Goal: Information Seeking & Learning: Learn about a topic

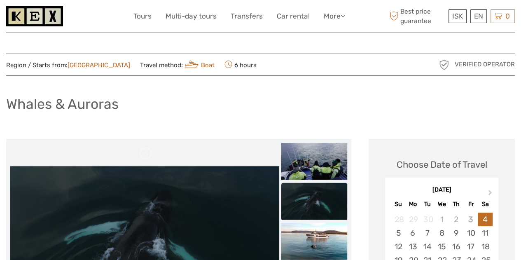
click at [52, 16] on img at bounding box center [34, 16] width 57 height 20
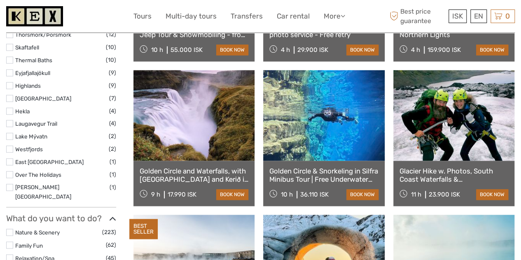
scroll to position [535, 0]
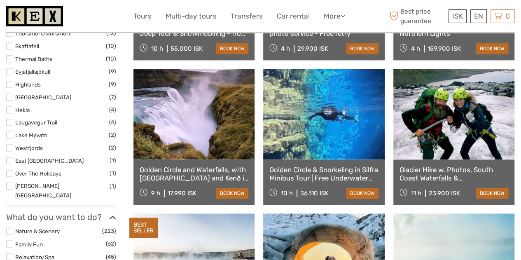
select select
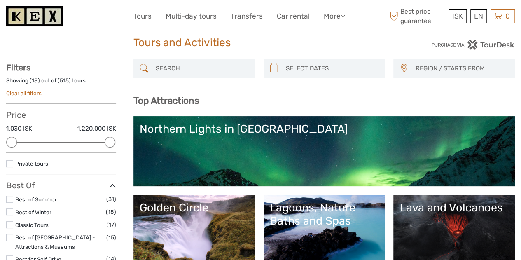
scroll to position [0, 0]
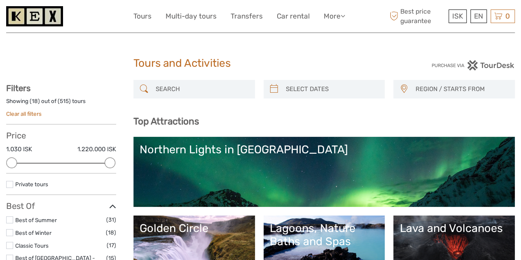
click at [220, 87] on input "search" at bounding box center [201, 89] width 98 height 14
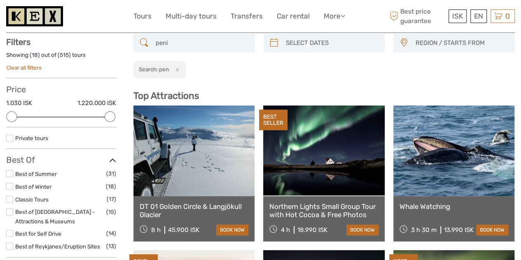
scroll to position [47, 0]
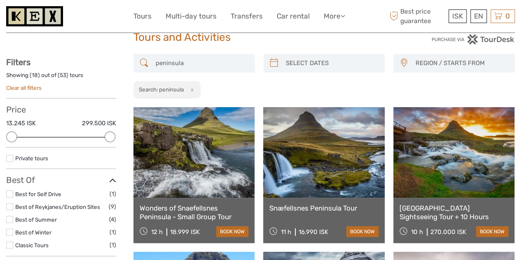
scroll to position [27, 0]
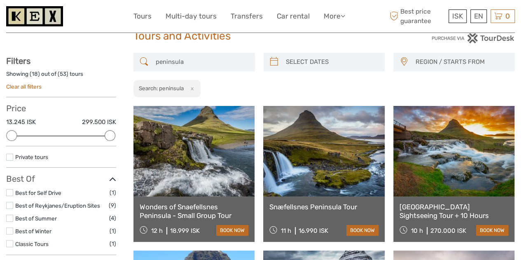
type input "peninsula"
click at [472, 140] on link at bounding box center [453, 151] width 121 height 91
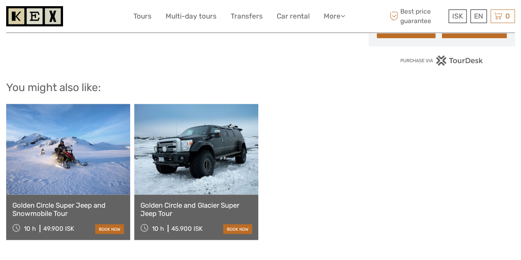
scroll to position [576, 0]
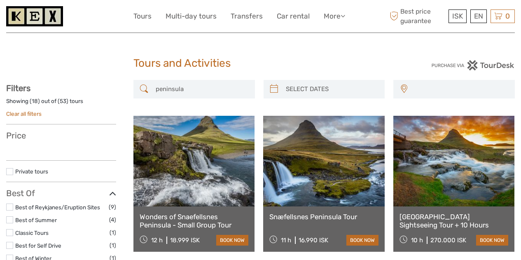
select select
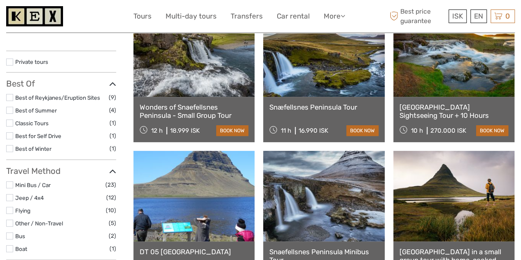
select select
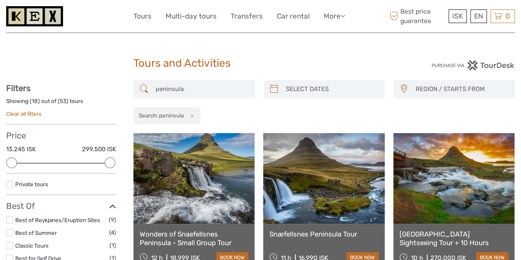
drag, startPoint x: 192, startPoint y: 13, endPoint x: 89, endPoint y: 17, distance: 103.4
click at [89, 17] on div at bounding box center [69, 16] width 127 height 20
click at [342, 15] on icon at bounding box center [343, 15] width 5 height 7
click at [383, 25] on div "ISK ISK € $ £ EN English Español Deutsch Tours Multi-day tours Transfers Car re…" at bounding box center [260, 16] width 254 height 20
click at [301, 15] on link "Car rental" at bounding box center [293, 16] width 33 height 12
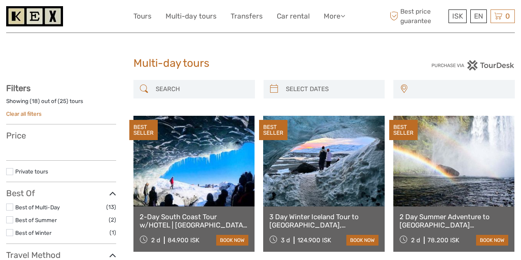
select select
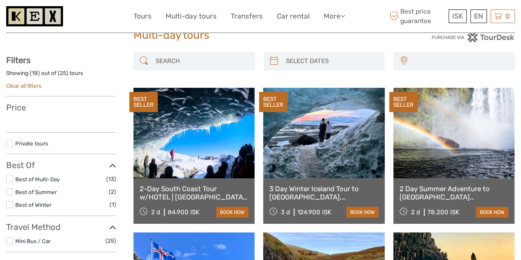
scroll to position [41, 0]
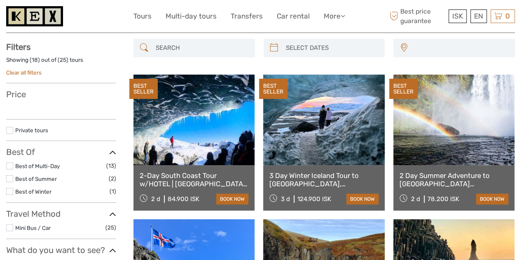
select select
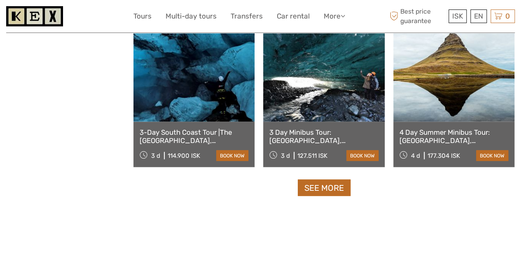
scroll to position [824, 0]
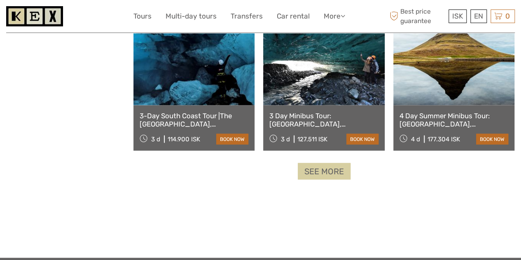
click at [328, 167] on link "See more" at bounding box center [324, 171] width 53 height 17
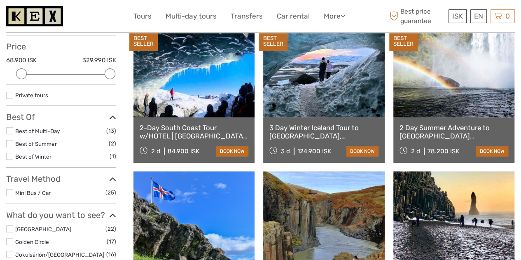
scroll to position [82, 0]
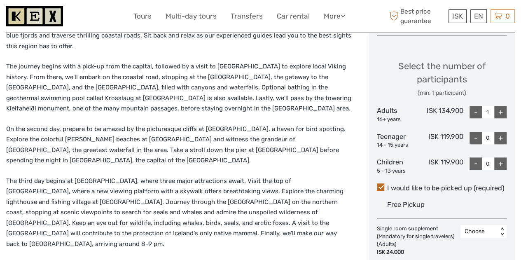
scroll to position [320, 0]
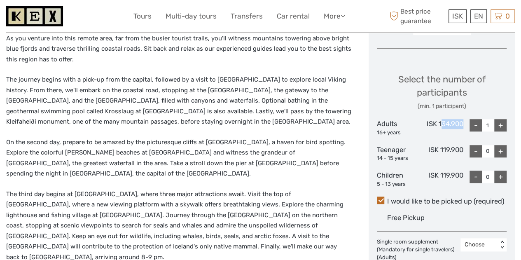
drag, startPoint x: 440, startPoint y: 123, endPoint x: 461, endPoint y: 124, distance: 21.0
click at [461, 124] on div "ISK 134.900" at bounding box center [441, 127] width 43 height 17
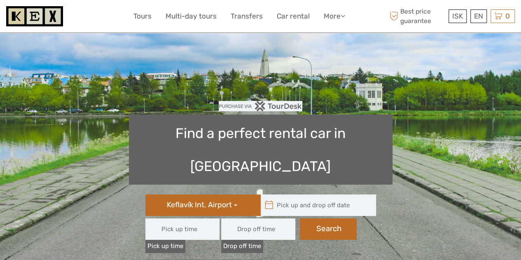
click at [235, 204] on span "button" at bounding box center [235, 205] width 3 height 2
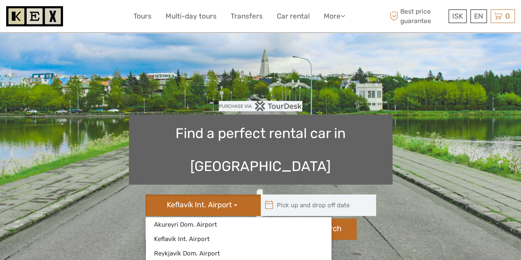
type input "08:00"
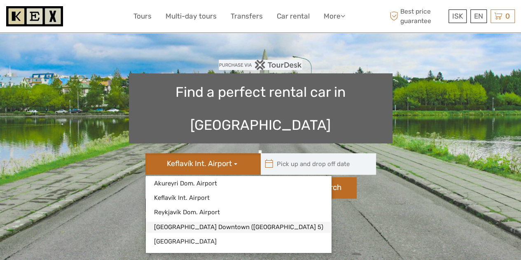
click at [217, 222] on link "[GEOGRAPHIC_DATA] Downtown ([GEOGRAPHIC_DATA] 5)" at bounding box center [239, 227] width 186 height 11
type input "[DATE]"
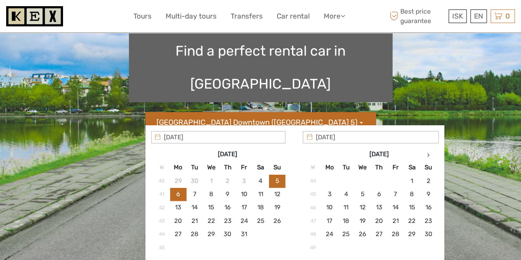
scroll to position [124, 0]
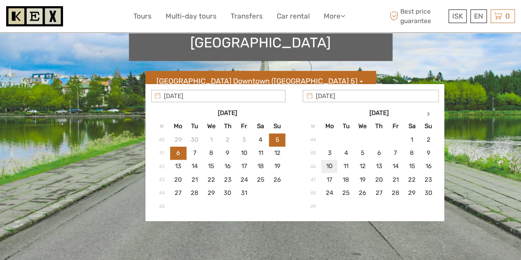
type input "[DATE]"
type input "[DATE] - [DATE]"
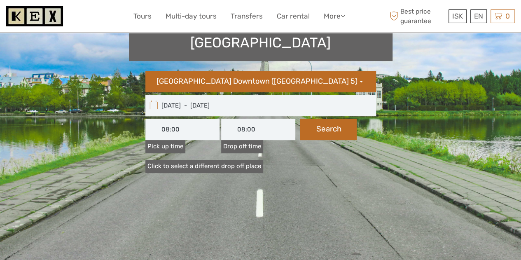
click at [364, 95] on div "10/11/2025 - 13/11/2025" at bounding box center [260, 105] width 231 height 21
click at [228, 95] on input "10/11/2025 - 13/11/2025" at bounding box center [200, 105] width 111 height 21
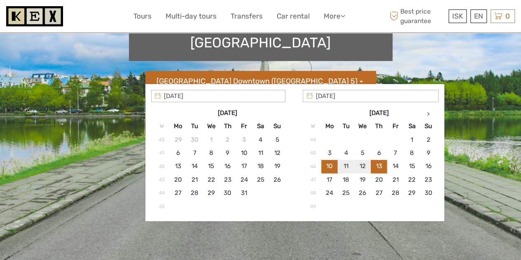
type input "12/11/2025"
type input "10/11/2025"
type input "12/11/2025"
type input "10/11/2025 - 12/11/2025"
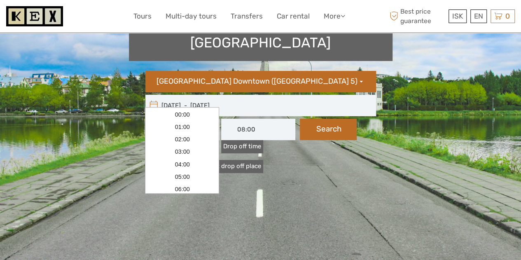
click at [204, 119] on input "08:00" at bounding box center [182, 129] width 74 height 21
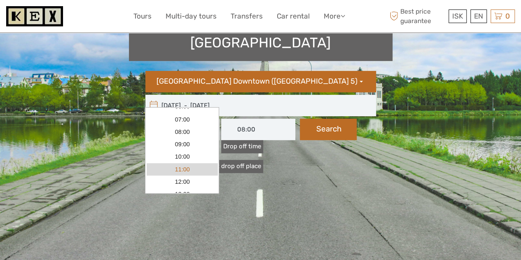
click at [187, 168] on link "11:00" at bounding box center [182, 169] width 71 height 12
type input "11:00"
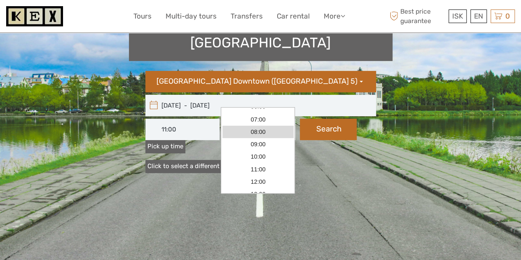
click at [285, 119] on input "08:00" at bounding box center [258, 129] width 74 height 21
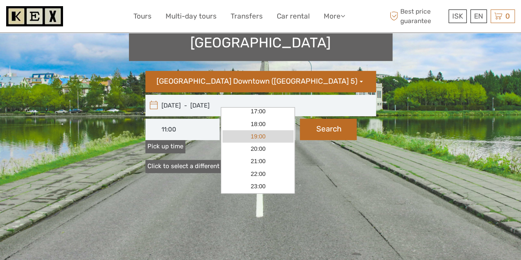
click at [264, 138] on link "19:00" at bounding box center [257, 136] width 71 height 12
type input "19:00"
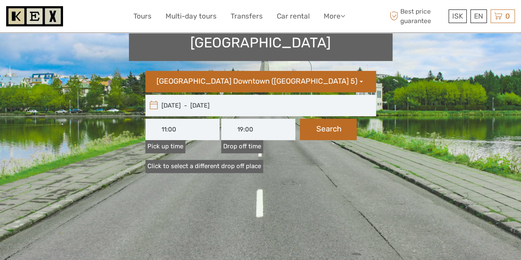
click at [231, 160] on link "Click to select a different drop off place" at bounding box center [204, 166] width 118 height 13
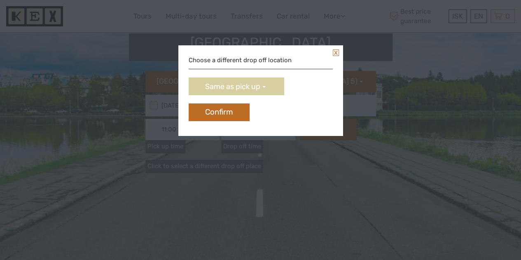
click at [249, 85] on span "Same as pick up" at bounding box center [232, 86] width 55 height 9
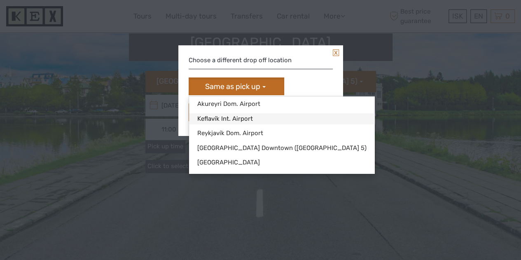
click at [241, 117] on link "Keflavík Int. Airport" at bounding box center [282, 118] width 186 height 11
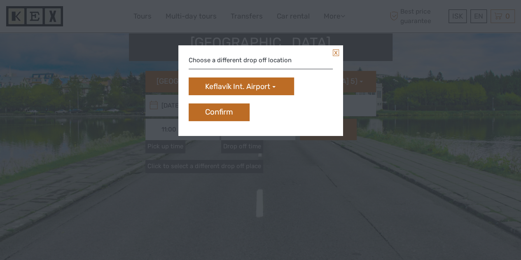
scroll to position [0, 0]
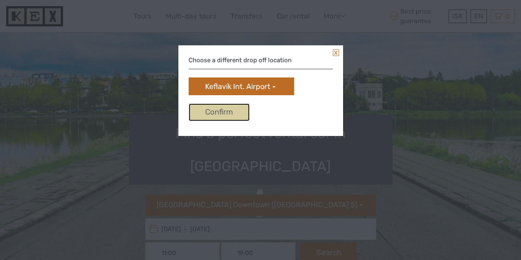
drag, startPoint x: 231, startPoint y: 108, endPoint x: 390, endPoint y: 107, distance: 159.8
click at [231, 108] on button "Confirm" at bounding box center [219, 112] width 61 height 18
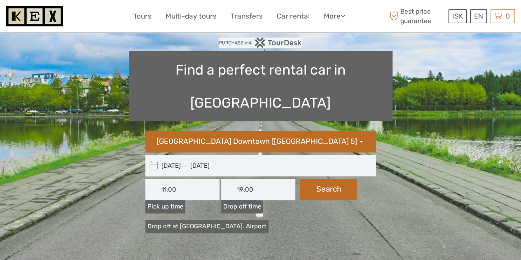
scroll to position [82, 0]
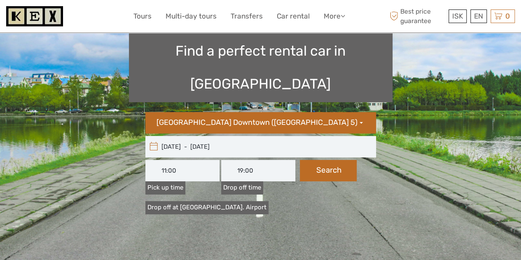
click at [269, 160] on input "19:00" at bounding box center [258, 170] width 74 height 21
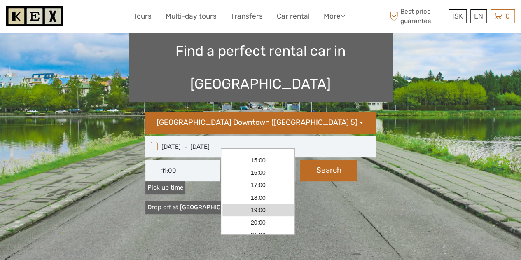
scroll to position [185, 0]
click at [236, 136] on input "10/11/2025 - 12/11/2025" at bounding box center [200, 146] width 111 height 21
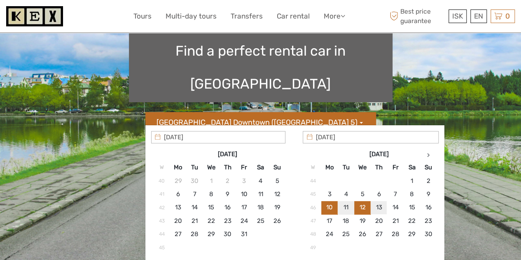
type input "13/11/2025"
type input "10/11/2025"
type input "13/11/2025"
type input "10/11/2025 - 13/11/2025"
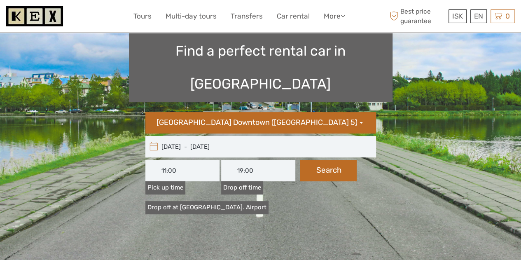
click at [268, 160] on input "19:00" at bounding box center [258, 170] width 74 height 21
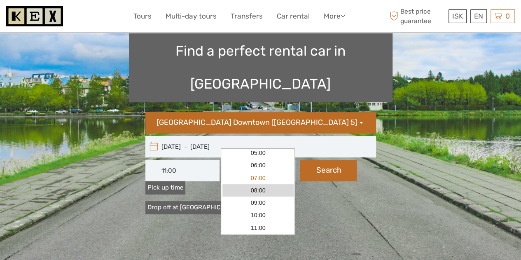
scroll to position [61, 0]
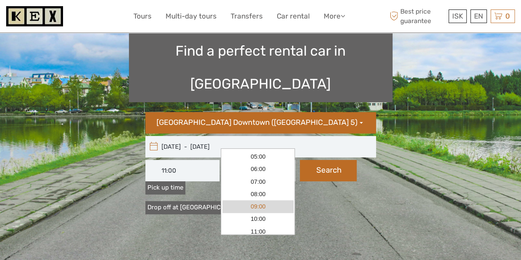
click at [264, 202] on link "09:00" at bounding box center [257, 206] width 71 height 12
type input "09:00"
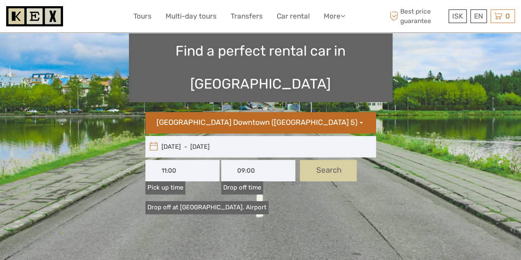
click at [329, 160] on button "Search" at bounding box center [328, 170] width 57 height 21
type input "10/11/2025 - 13/11/2025"
type input "11:00"
type input "09:00"
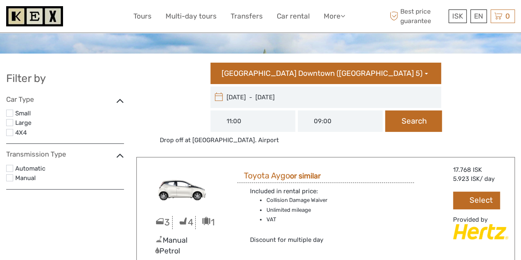
click at [39, 167] on label "Automatic" at bounding box center [69, 168] width 109 height 11
click at [0, 0] on input "checkbox" at bounding box center [0, 0] width 0 height 0
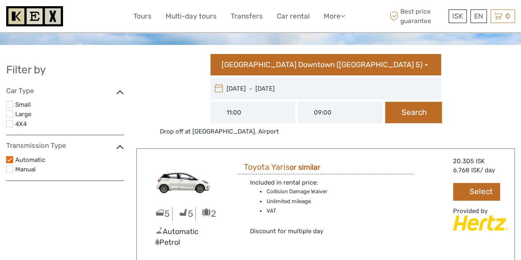
scroll to position [12, 0]
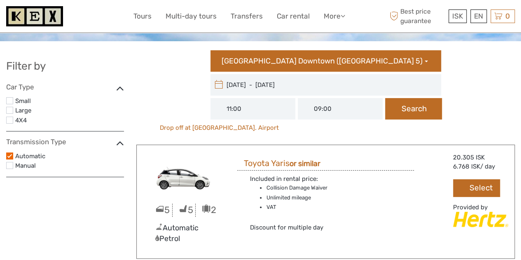
click at [175, 129] on link "Drop off at Keflavík Int. Airport" at bounding box center [219, 128] width 126 height 9
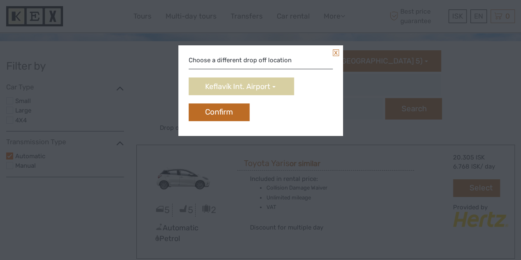
click at [271, 89] on button "Keflavík Int. Airport" at bounding box center [241, 86] width 105 height 18
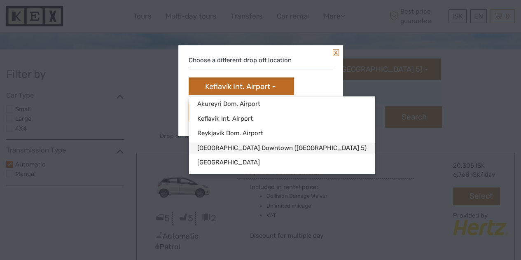
scroll to position [0, 0]
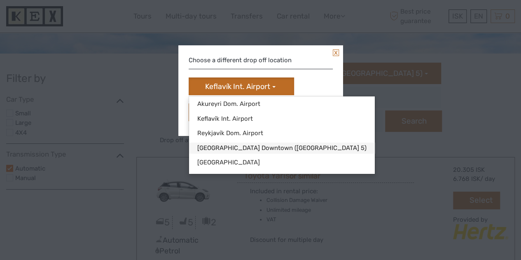
click at [261, 150] on link "Reykjavík Downtown (Flugvallarvegur 5)" at bounding box center [282, 147] width 186 height 11
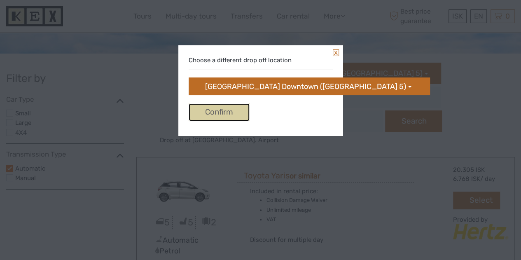
click at [212, 109] on button "Confirm" at bounding box center [219, 112] width 61 height 18
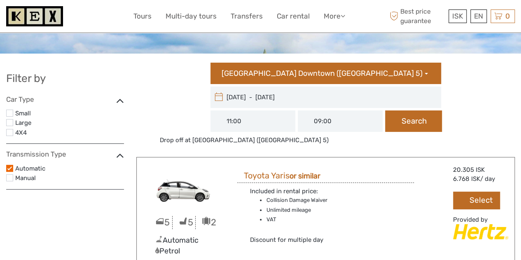
type input "10/11/2025"
type input "13/11/2025"
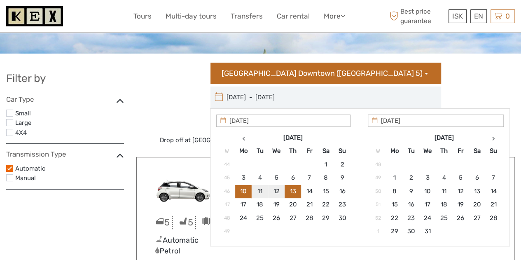
click at [258, 97] on input "10/11/2025 - 13/11/2025" at bounding box center [265, 96] width 111 height 21
type input "11/11/2025"
type input "10/11/2025"
type input "11/11/2025"
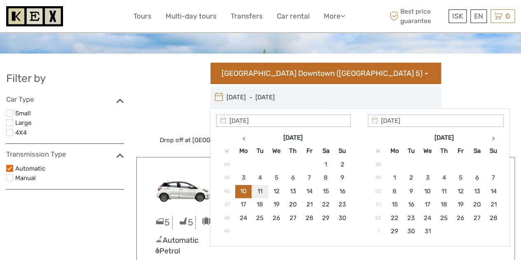
type input "10/11/2025 - 11/11/2025"
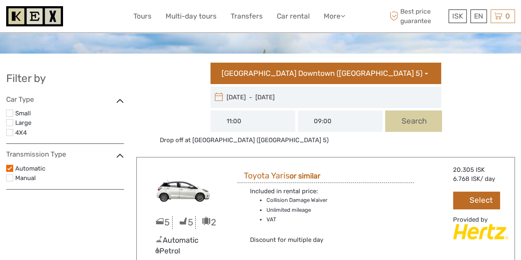
click at [411, 123] on button "Search" at bounding box center [413, 120] width 57 height 21
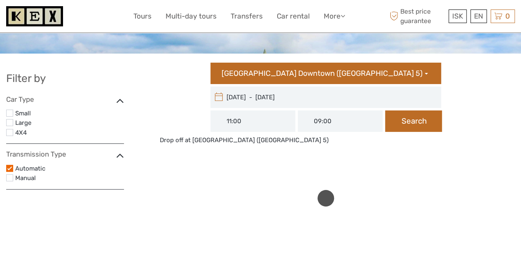
click at [319, 129] on input "09:00" at bounding box center [340, 120] width 85 height 21
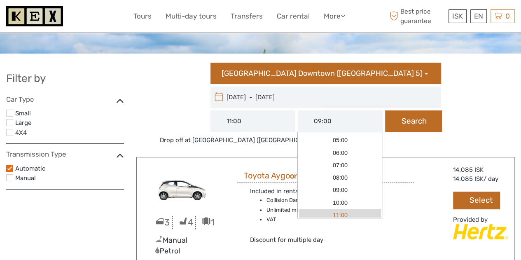
click at [326, 210] on link "11:00" at bounding box center [340, 215] width 82 height 12
type input "11:00"
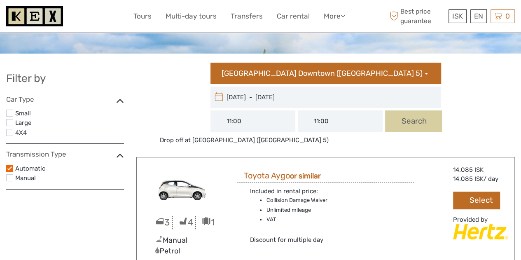
click at [414, 129] on button "Search" at bounding box center [413, 120] width 57 height 21
click at [145, 19] on link "Tours" at bounding box center [142, 16] width 18 height 12
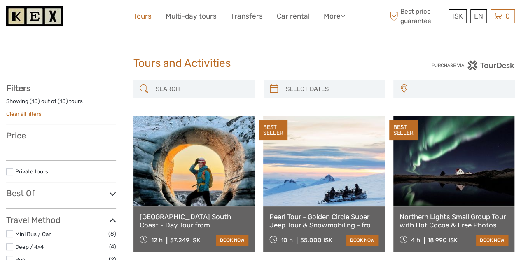
click at [142, 19] on link "Tours" at bounding box center [142, 16] width 18 height 12
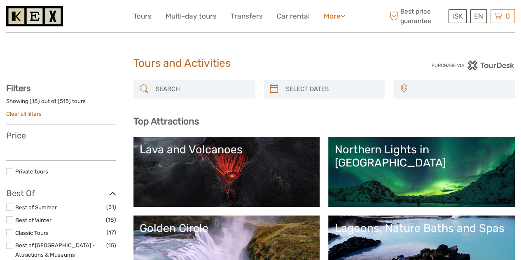
click at [342, 17] on icon at bounding box center [343, 15] width 5 height 7
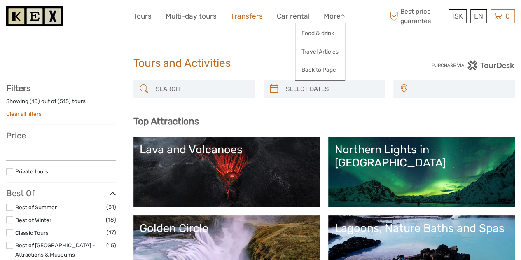
click at [250, 18] on link "Transfers" at bounding box center [247, 16] width 32 height 12
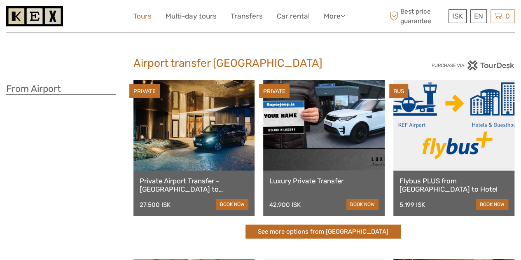
click at [142, 19] on link "Tours" at bounding box center [142, 16] width 18 height 12
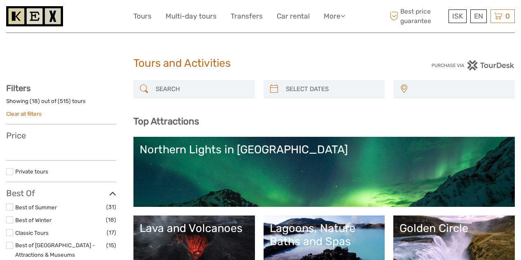
select select
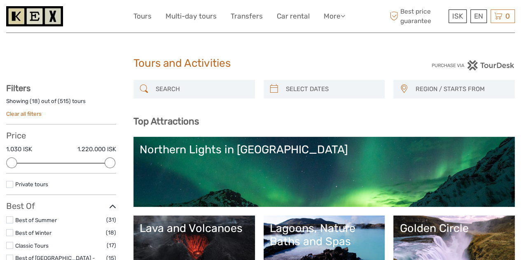
click at [439, 89] on span "REGION / STARTS FROM" at bounding box center [460, 89] width 99 height 14
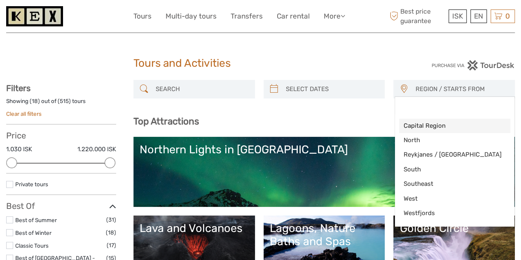
click at [413, 125] on span "Capital Region" at bounding box center [447, 125] width 89 height 9
select select "Capital Region"
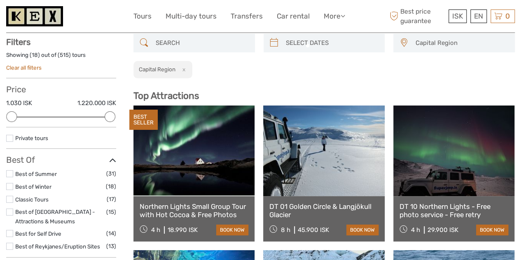
scroll to position [47, 0]
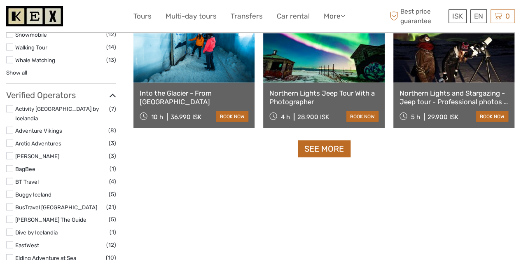
scroll to position [865, 0]
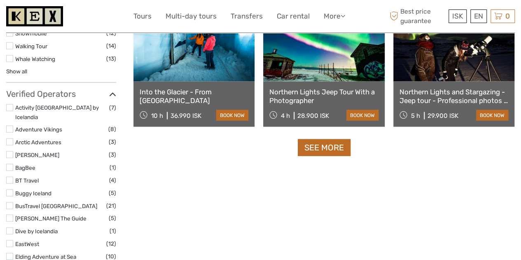
click at [315, 145] on link "See more" at bounding box center [324, 147] width 53 height 17
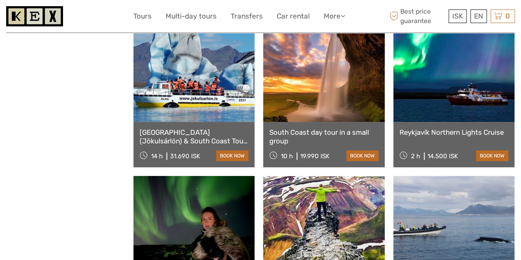
scroll to position [1565, 0]
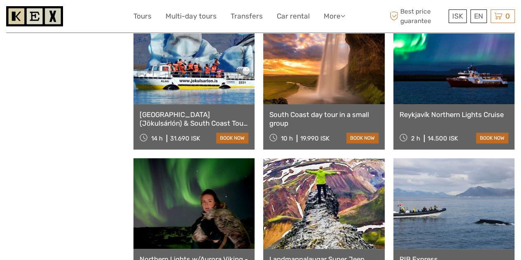
drag, startPoint x: 436, startPoint y: 106, endPoint x: 474, endPoint y: 116, distance: 39.3
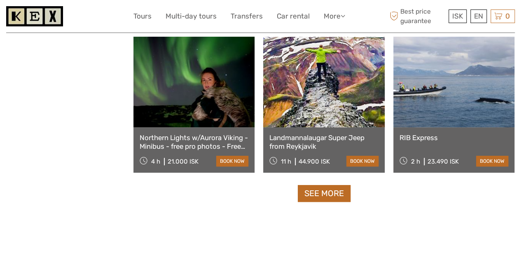
scroll to position [1688, 0]
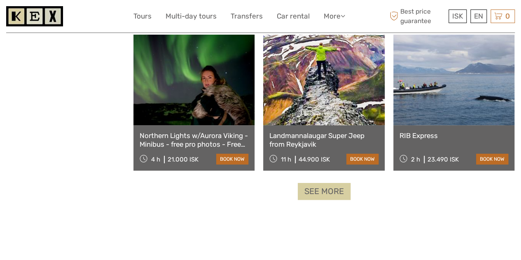
click at [316, 191] on link "See more" at bounding box center [324, 191] width 53 height 17
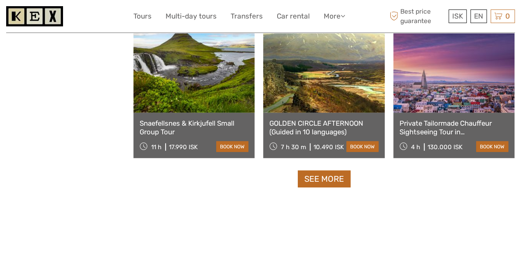
scroll to position [2594, 0]
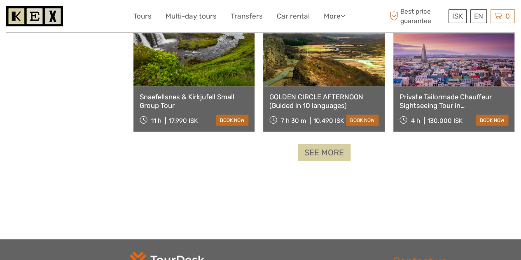
click at [320, 149] on link "See more" at bounding box center [324, 152] width 53 height 17
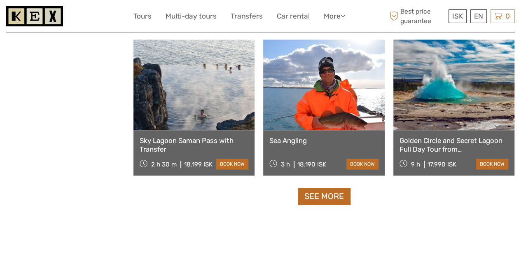
scroll to position [3459, 0]
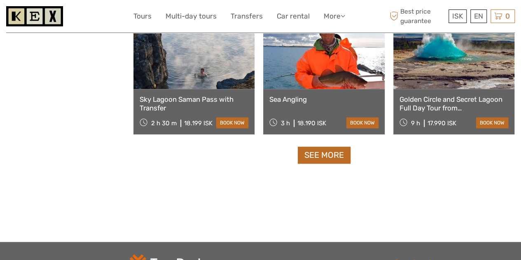
drag, startPoint x: 327, startPoint y: 154, endPoint x: 333, endPoint y: 152, distance: 6.3
click at [327, 154] on link "See more" at bounding box center [324, 155] width 53 height 17
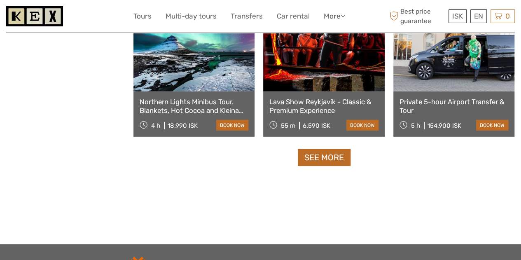
scroll to position [4365, 0]
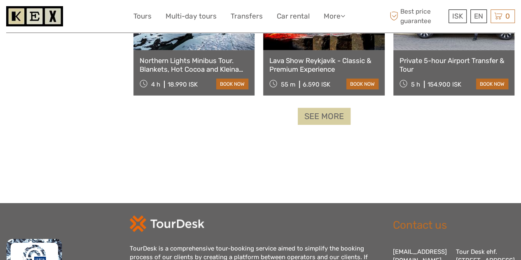
click at [324, 119] on link "See more" at bounding box center [324, 116] width 53 height 17
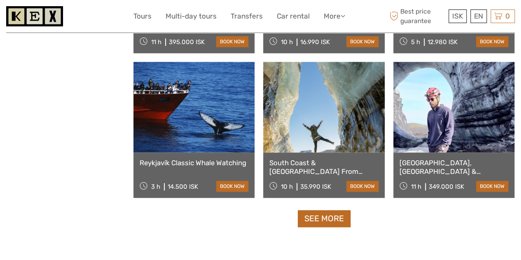
scroll to position [5293, 0]
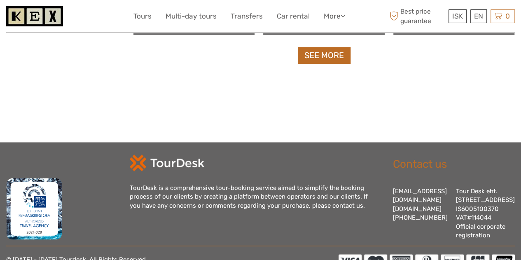
click at [312, 56] on link "See more" at bounding box center [324, 55] width 53 height 17
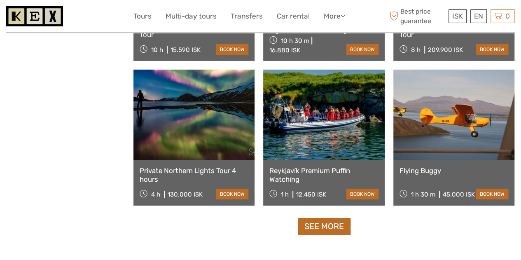
scroll to position [5996, 0]
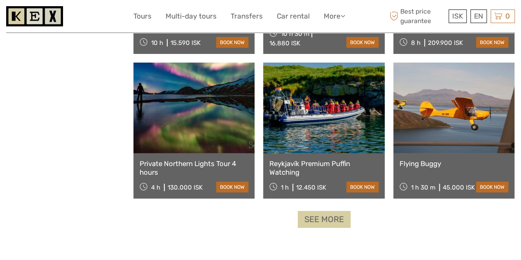
click at [325, 218] on link "See more" at bounding box center [324, 219] width 53 height 17
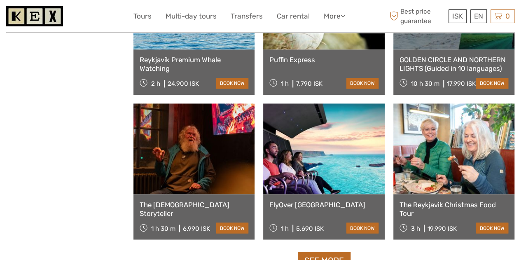
scroll to position [6847, 0]
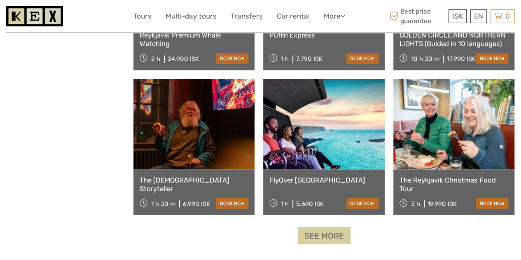
click at [314, 238] on link "See more" at bounding box center [324, 235] width 53 height 17
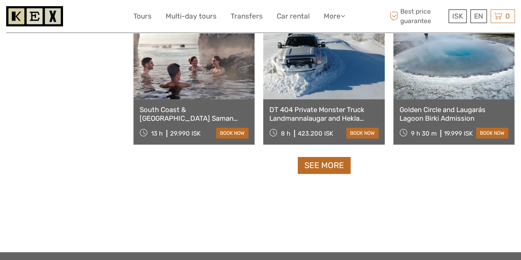
scroll to position [7793, 0]
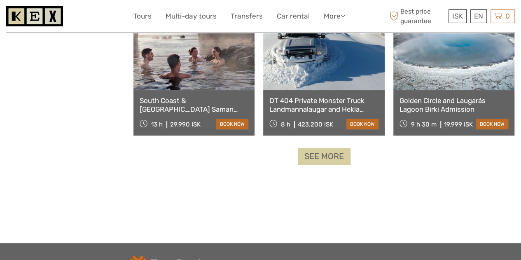
click at [316, 158] on link "See more" at bounding box center [324, 156] width 53 height 17
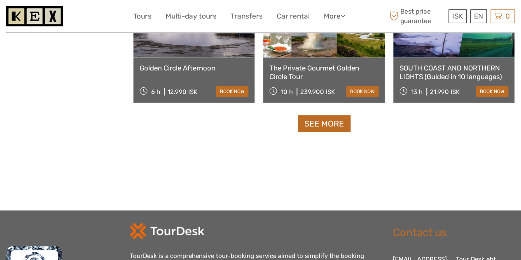
scroll to position [8754, 0]
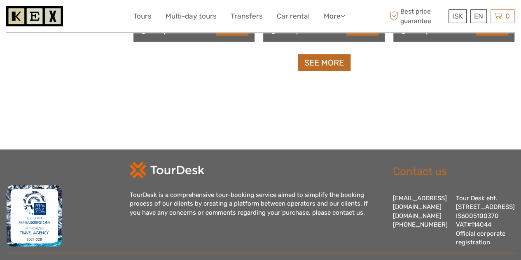
drag, startPoint x: 331, startPoint y: 68, endPoint x: 335, endPoint y: 76, distance: 9.2
click at [331, 69] on link "See more" at bounding box center [324, 62] width 53 height 17
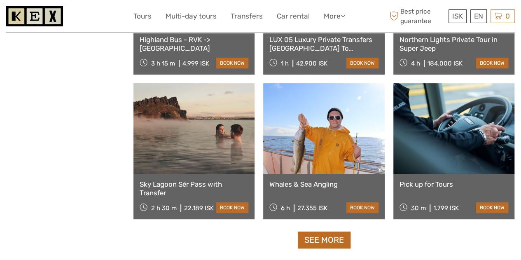
scroll to position [9485, 0]
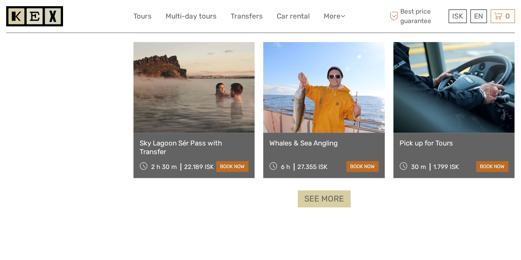
click at [329, 193] on link "See more" at bounding box center [324, 198] width 53 height 17
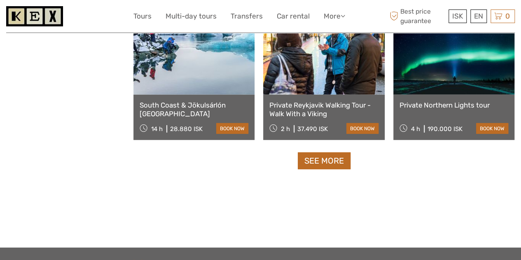
scroll to position [10391, 0]
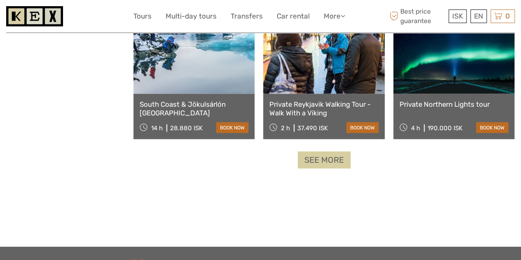
click at [333, 160] on link "See more" at bounding box center [324, 160] width 53 height 17
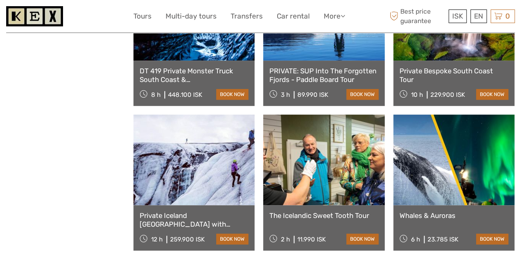
scroll to position [11174, 0]
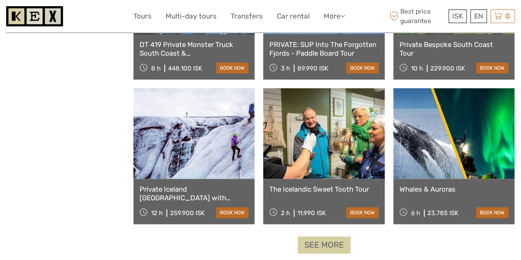
click at [334, 243] on link "See more" at bounding box center [324, 244] width 53 height 17
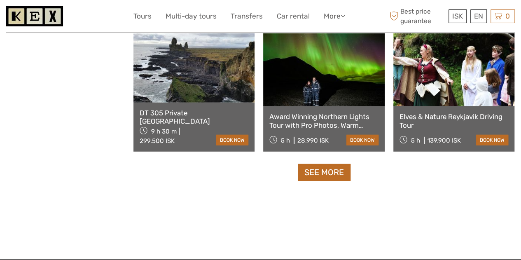
scroll to position [12121, 0]
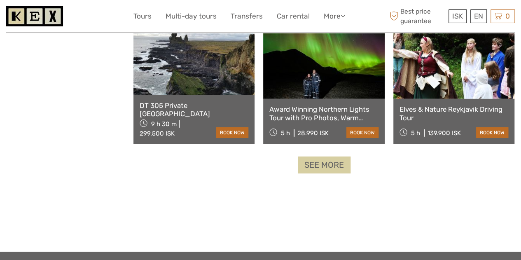
click at [329, 167] on link "See more" at bounding box center [324, 164] width 53 height 17
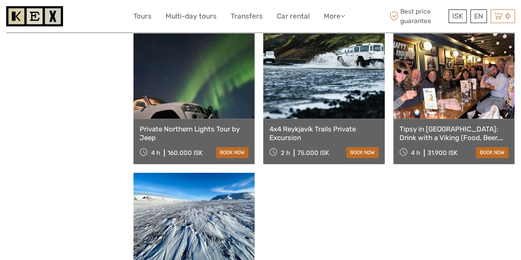
scroll to position [12985, 0]
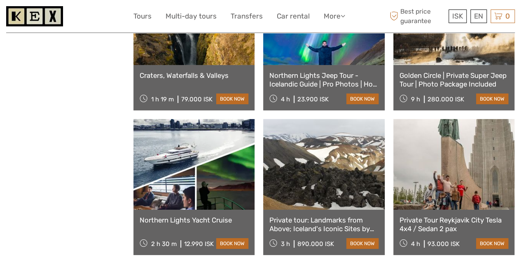
scroll to position [13891, 0]
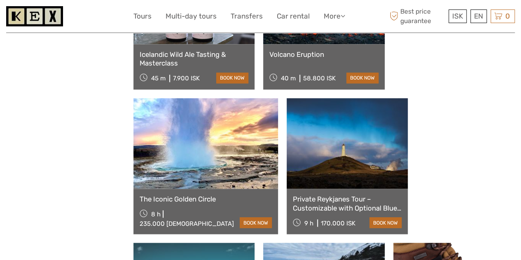
scroll to position [14756, 0]
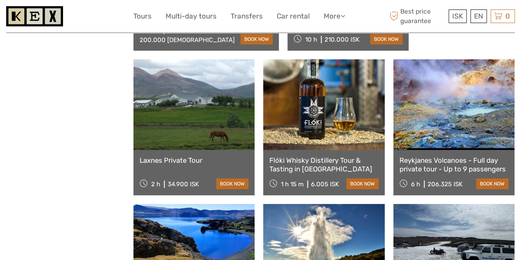
scroll to position [15579, 0]
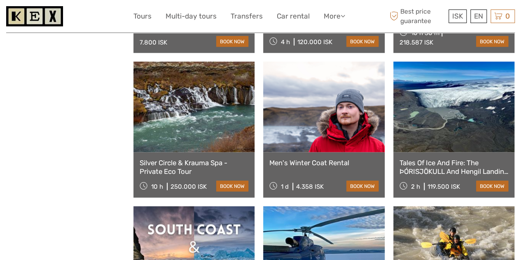
scroll to position [16444, 0]
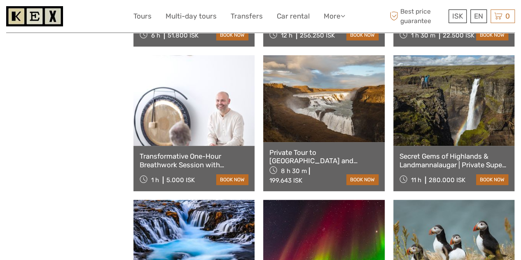
scroll to position [17309, 0]
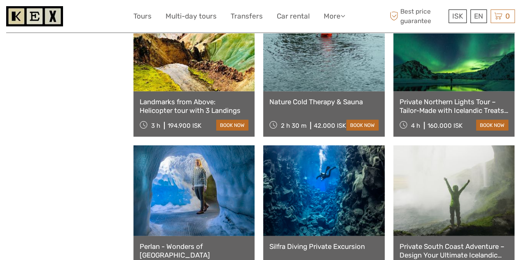
scroll to position [18215, 0]
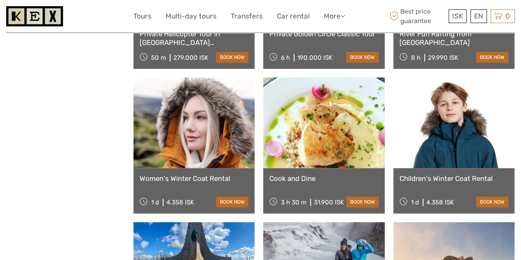
scroll to position [18997, 0]
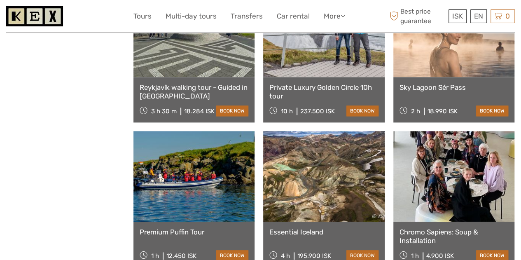
scroll to position [19162, 0]
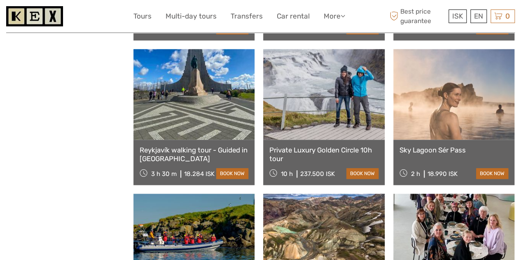
click at [39, 12] on img at bounding box center [34, 16] width 57 height 20
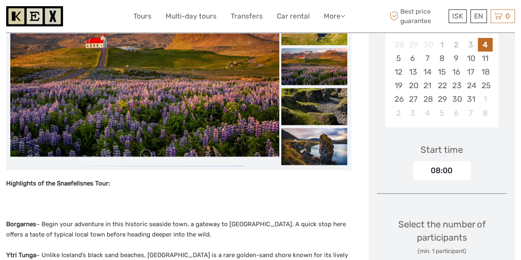
scroll to position [41, 0]
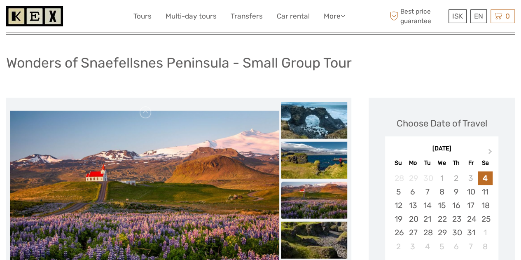
drag, startPoint x: 284, startPoint y: 70, endPoint x: 237, endPoint y: 88, distance: 49.9
click at [239, 80] on div "Wonders of Snaefellsnes Peninsula - Small Group Tour" at bounding box center [260, 66] width 509 height 30
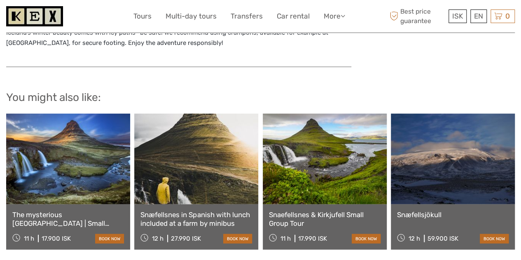
scroll to position [1029, 0]
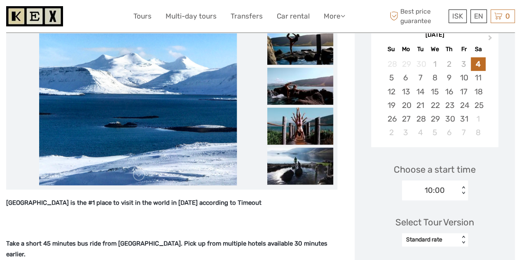
scroll to position [124, 0]
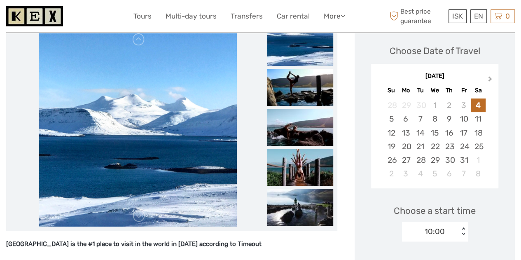
click at [491, 76] on button "Next Month" at bounding box center [490, 80] width 13 height 13
click at [413, 135] on div "10" at bounding box center [406, 133] width 14 height 14
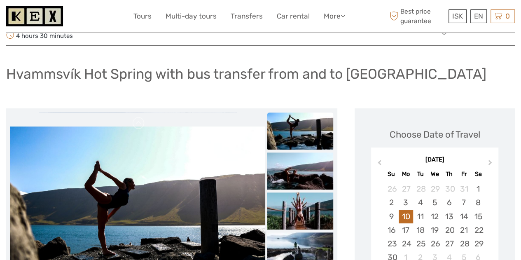
scroll to position [0, 0]
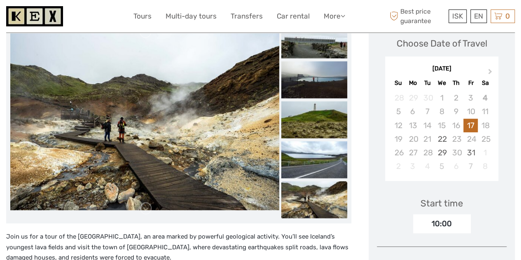
scroll to position [124, 0]
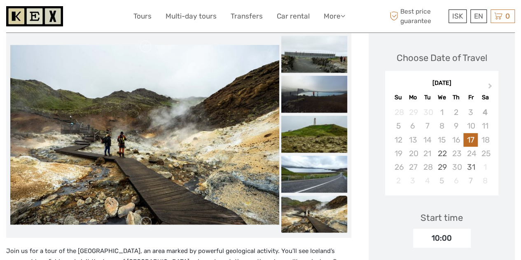
drag, startPoint x: 487, startPoint y: 68, endPoint x: 502, endPoint y: 84, distance: 21.6
click at [490, 82] on span "Next Month" at bounding box center [490, 88] width 0 height 12
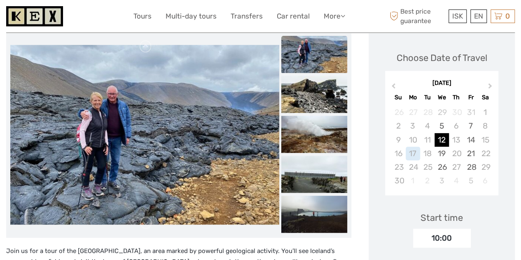
click at [436, 133] on div "12" at bounding box center [441, 140] width 14 height 14
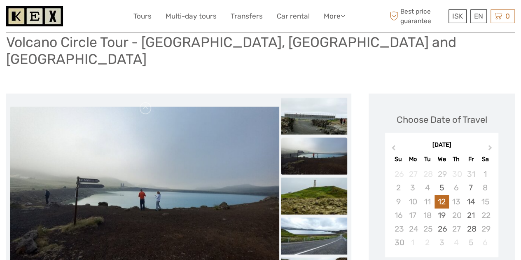
scroll to position [0, 0]
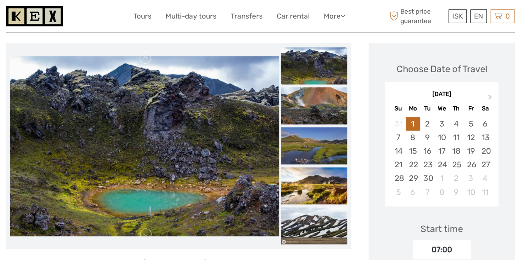
scroll to position [82, 0]
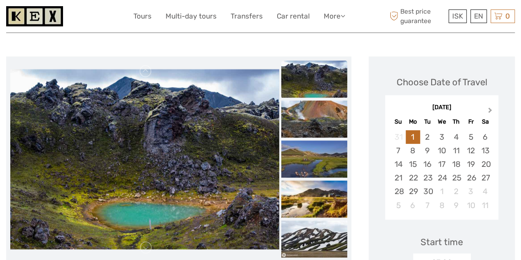
click at [490, 112] on span "Next Month" at bounding box center [490, 112] width 0 height 12
click at [393, 109] on span "Previous Month" at bounding box center [393, 112] width 0 height 12
click at [393, 109] on div "June 2026" at bounding box center [441, 107] width 113 height 9
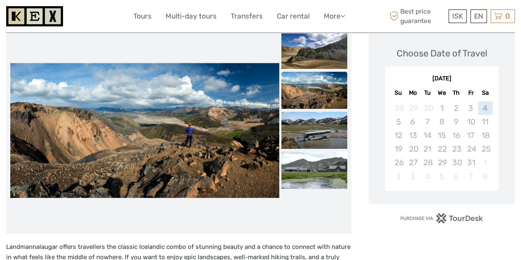
scroll to position [83, 0]
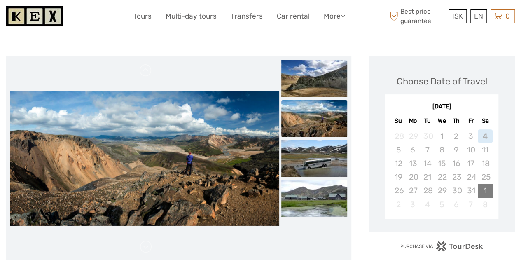
click at [487, 188] on div "1" at bounding box center [485, 191] width 14 height 14
click at [415, 163] on div "13" at bounding box center [413, 163] width 14 height 14
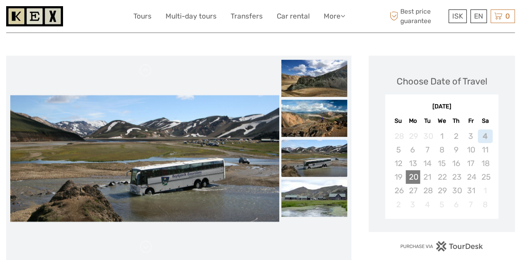
click at [415, 178] on div "20" at bounding box center [413, 177] width 14 height 14
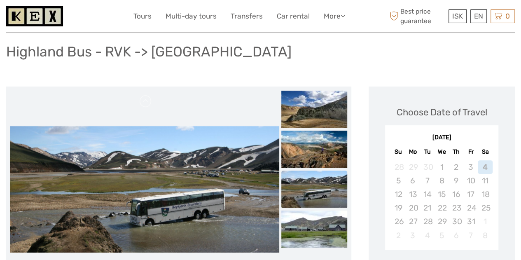
scroll to position [0, 0]
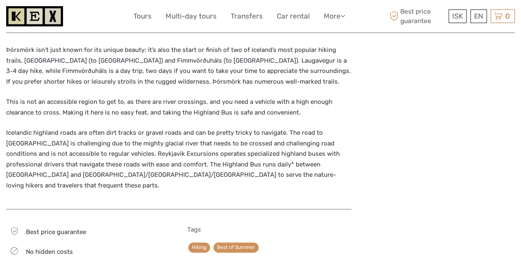
scroll to position [371, 0]
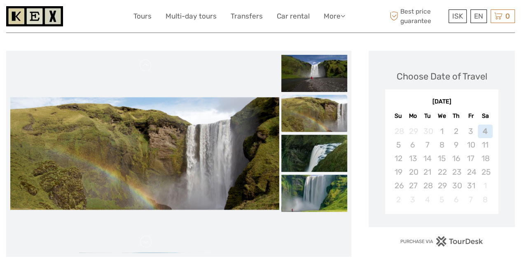
scroll to position [82, 0]
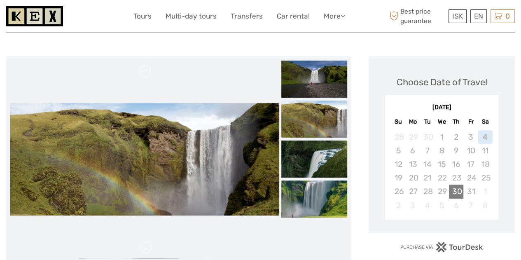
click at [450, 190] on div "30" at bounding box center [456, 191] width 14 height 14
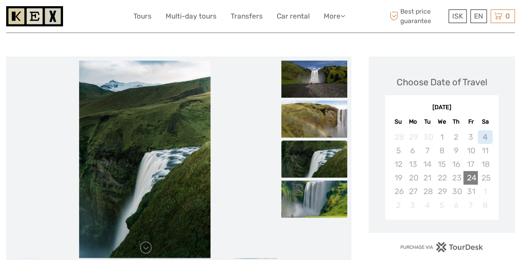
drag, startPoint x: 441, startPoint y: 173, endPoint x: 463, endPoint y: 173, distance: 22.2
click at [443, 173] on div "22" at bounding box center [441, 178] width 14 height 14
click at [482, 176] on div "25" at bounding box center [485, 178] width 14 height 14
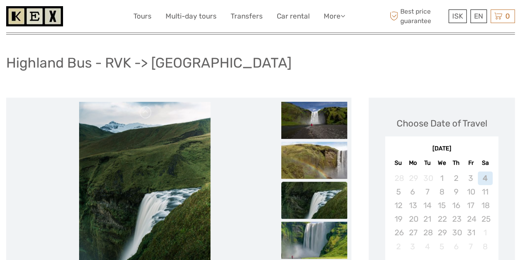
scroll to position [0, 0]
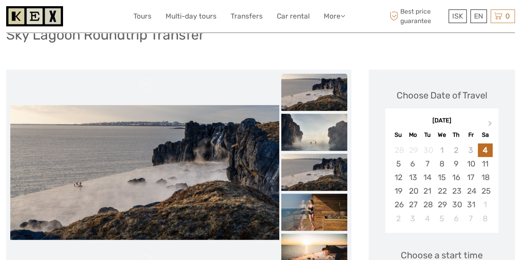
scroll to position [82, 0]
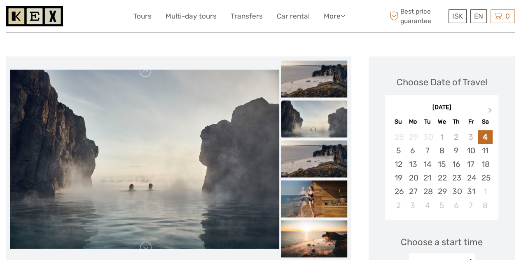
click at [315, 120] on img at bounding box center [314, 118] width 66 height 37
click at [310, 153] on img at bounding box center [314, 158] width 66 height 37
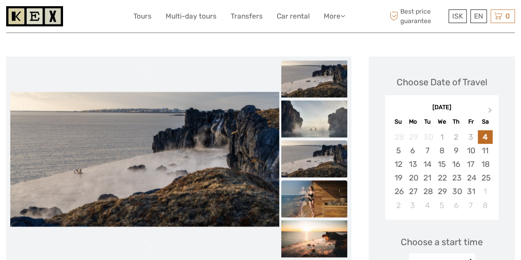
click at [301, 208] on img at bounding box center [314, 198] width 66 height 37
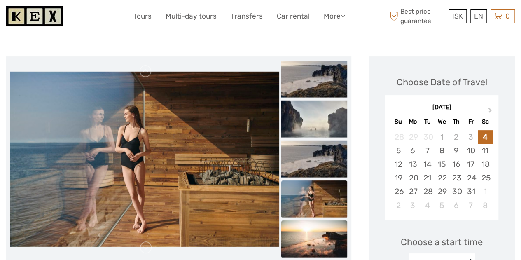
click at [304, 239] on img at bounding box center [314, 238] width 66 height 37
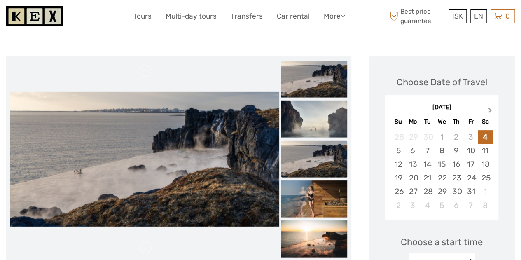
click at [490, 110] on span "Next Month" at bounding box center [490, 112] width 0 height 12
click at [414, 164] on div "10" at bounding box center [413, 164] width 14 height 14
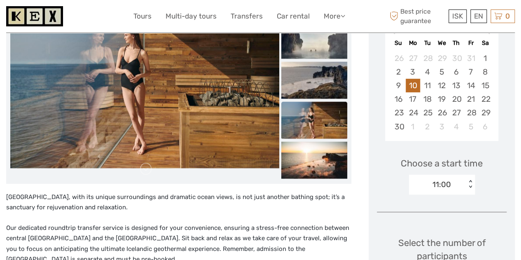
scroll to position [206, 0]
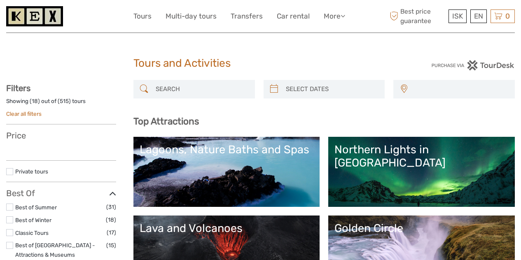
select select
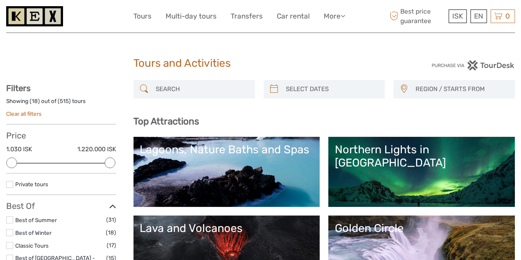
click at [189, 91] on input "search" at bounding box center [201, 89] width 98 height 14
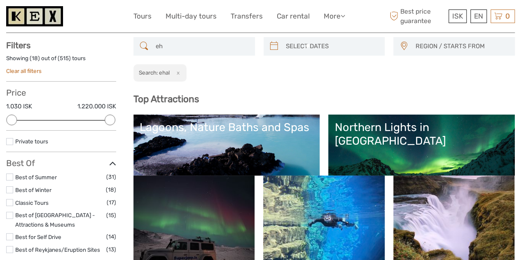
type input "e"
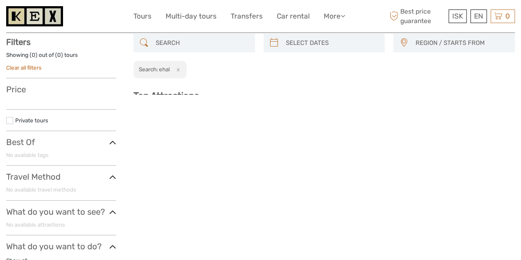
scroll to position [47, 0]
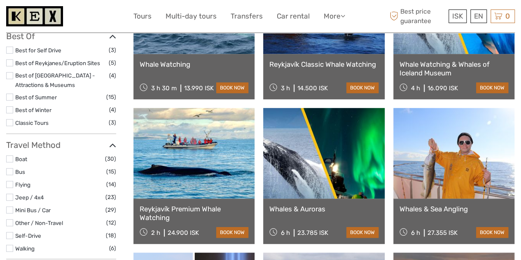
scroll to position [170, 0]
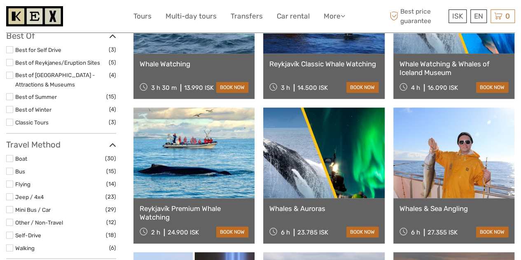
type input "whale"
click at [315, 181] on link at bounding box center [323, 152] width 121 height 91
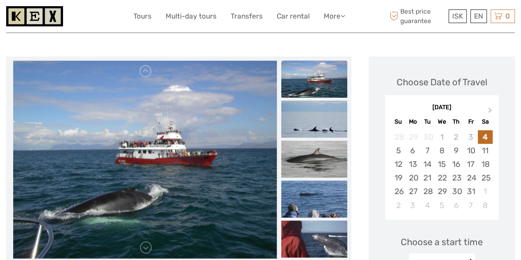
scroll to position [247, 0]
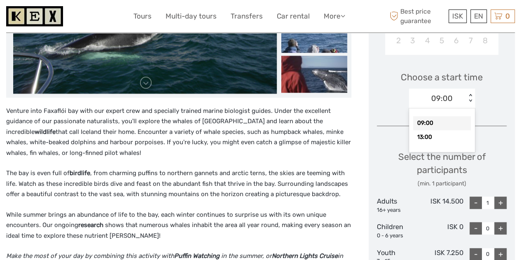
click at [467, 98] on div "< >" at bounding box center [470, 98] width 7 height 9
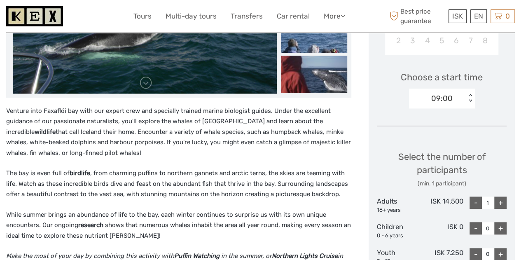
click at [467, 98] on div "< >" at bounding box center [470, 98] width 7 height 9
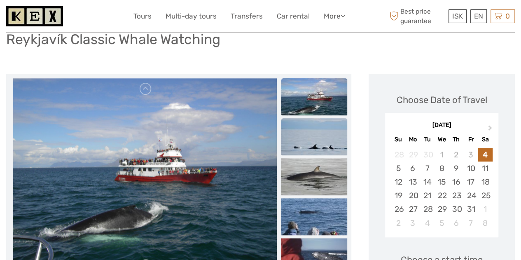
scroll to position [0, 0]
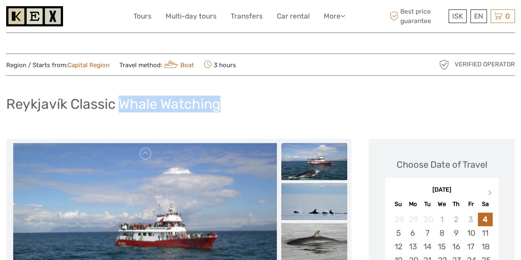
drag, startPoint x: 161, startPoint y: 110, endPoint x: 120, endPoint y: 107, distance: 41.3
click at [120, 107] on h1 "Reykjavík Classic Whale Watching" at bounding box center [113, 104] width 214 height 17
copy h1 "Whale Watching"
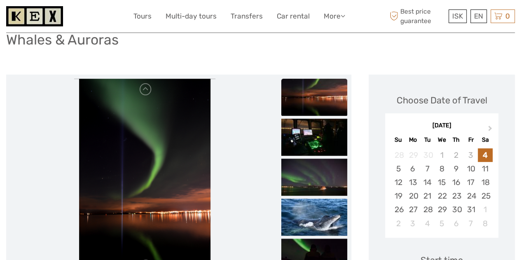
scroll to position [82, 0]
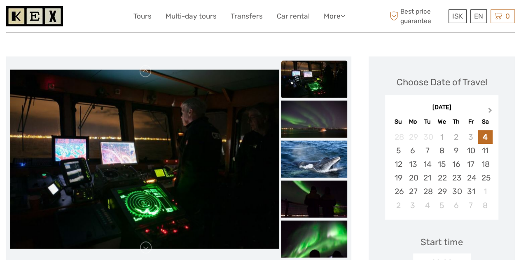
click at [490, 109] on span "Next Month" at bounding box center [490, 112] width 0 height 12
click at [411, 161] on div "10" at bounding box center [413, 164] width 14 height 14
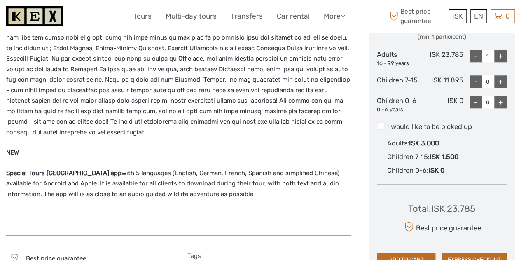
scroll to position [371, 0]
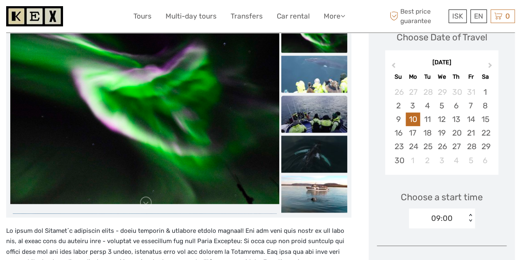
scroll to position [82, 0]
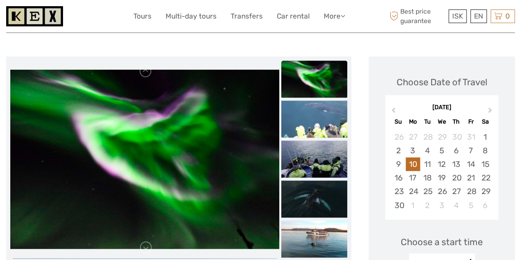
click at [327, 85] on img at bounding box center [314, 79] width 66 height 37
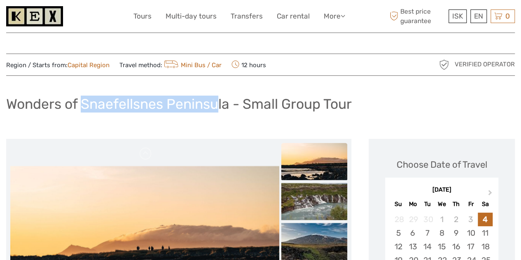
drag, startPoint x: 193, startPoint y: 104, endPoint x: 82, endPoint y: 100, distance: 111.2
click at [82, 100] on h1 "Wonders of Snaefellsnes Peninsula - Small Group Tour" at bounding box center [178, 104] width 345 height 17
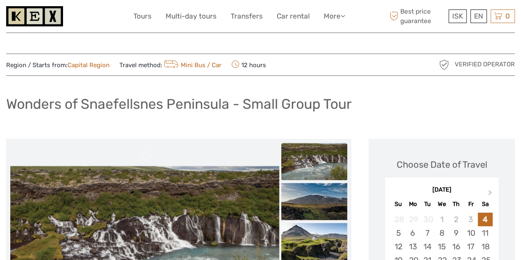
click at [231, 103] on h1 "Wonders of Snaefellsnes Peninsula - Small Group Tour" at bounding box center [178, 104] width 345 height 17
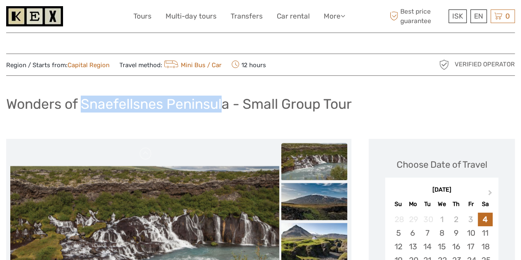
drag, startPoint x: 227, startPoint y: 103, endPoint x: 85, endPoint y: 98, distance: 142.1
click at [85, 98] on h1 "Wonders of Snaefellsnes Peninsula - Small Group Tour" at bounding box center [178, 104] width 345 height 17
copy h1 "Snaefellsnes Peninsul"
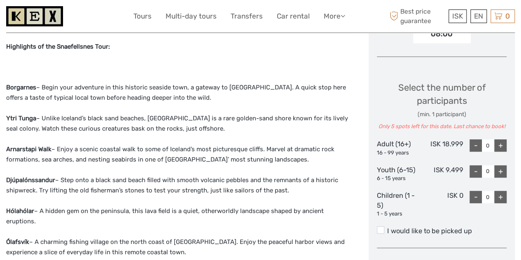
scroll to position [329, 0]
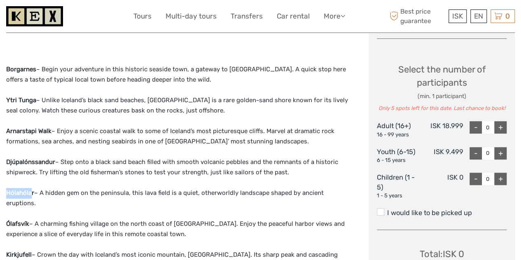
drag, startPoint x: 32, startPoint y: 193, endPoint x: 0, endPoint y: 191, distance: 32.2
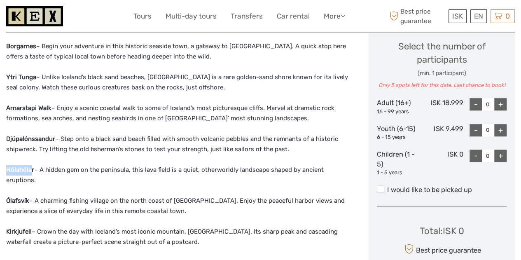
scroll to position [371, 0]
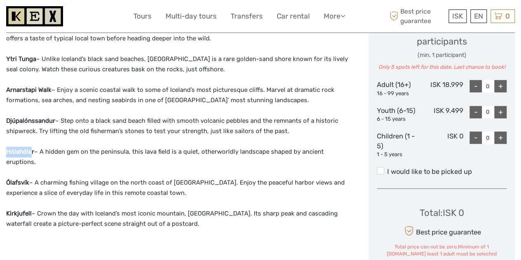
drag, startPoint x: 15, startPoint y: 156, endPoint x: 24, endPoint y: 157, distance: 9.1
click at [15, 156] on div "Highlights of the Snaefellsnes Tour: Borgarnes – Begin your adventure in this h…" at bounding box center [178, 182] width 345 height 400
click at [33, 152] on strong "Hólahólar" at bounding box center [20, 151] width 28 height 7
drag, startPoint x: 31, startPoint y: 149, endPoint x: 3, endPoint y: 147, distance: 27.7
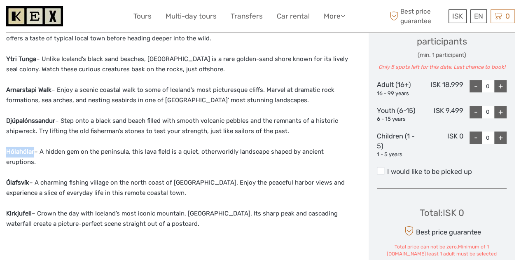
copy strong "Hólahólar"
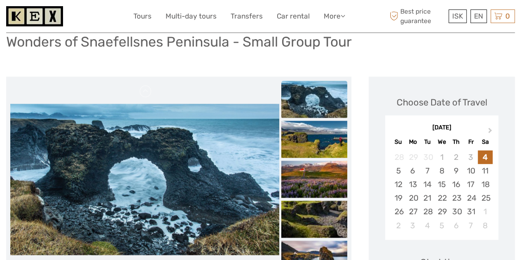
scroll to position [0, 0]
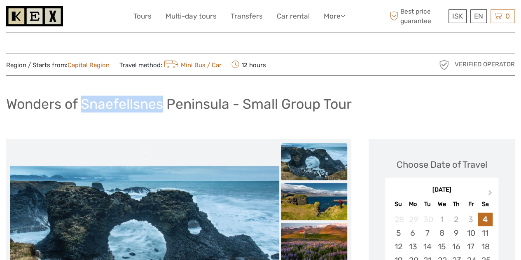
drag, startPoint x: 163, startPoint y: 103, endPoint x: 83, endPoint y: 99, distance: 79.6
click at [83, 99] on h1 "Wonders of Snaefellsnes Peninsula - Small Group Tour" at bounding box center [178, 104] width 345 height 17
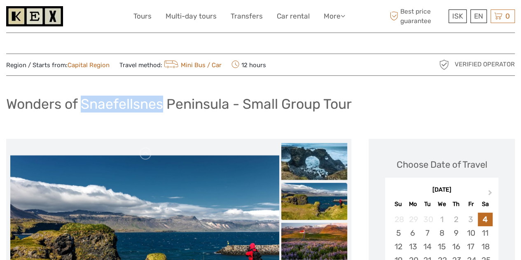
copy h1 "Snaefellsnes"
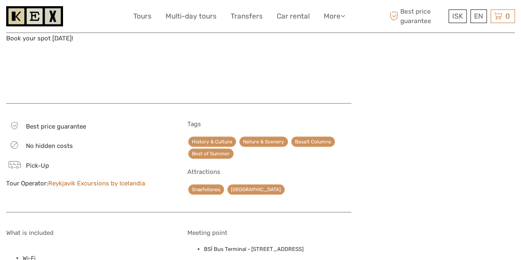
scroll to position [659, 0]
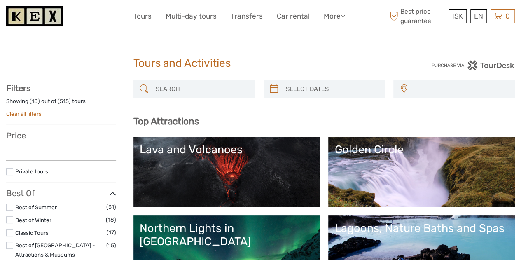
click at [314, 235] on div "Northern Lights in [GEOGRAPHIC_DATA]" at bounding box center [227, 235] width 174 height 27
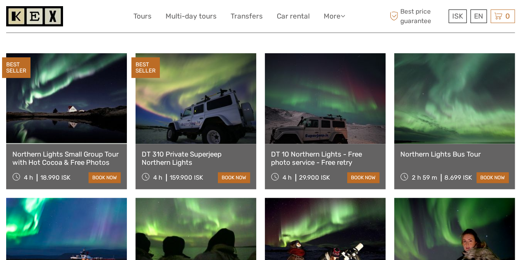
scroll to position [206, 0]
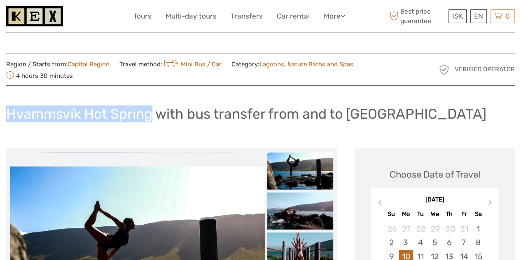
drag, startPoint x: 152, startPoint y: 117, endPoint x: 9, endPoint y: 121, distance: 143.4
click at [8, 121] on h1 "Hvammsvík Hot Spring with bus transfer from and to [GEOGRAPHIC_DATA]" at bounding box center [246, 113] width 480 height 17
copy h1 "Hvammsvík Hot Spring"
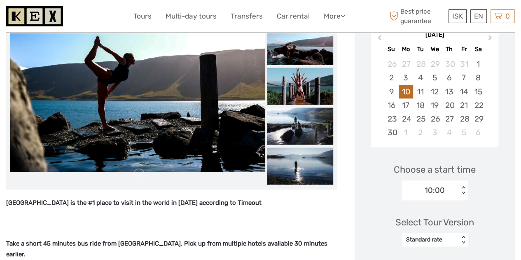
scroll to position [206, 0]
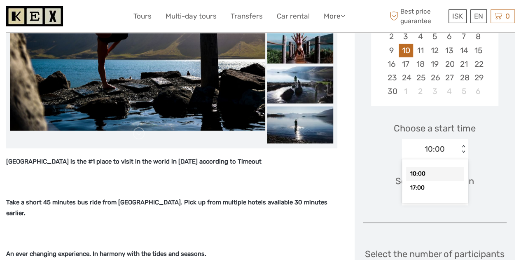
click at [467, 148] on div "< >" at bounding box center [463, 149] width 7 height 9
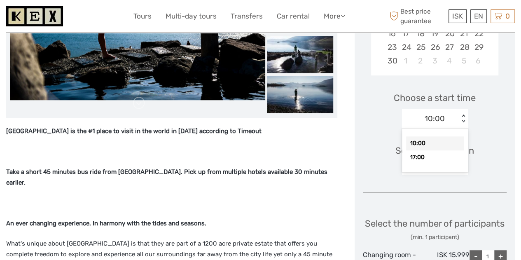
scroll to position [247, 0]
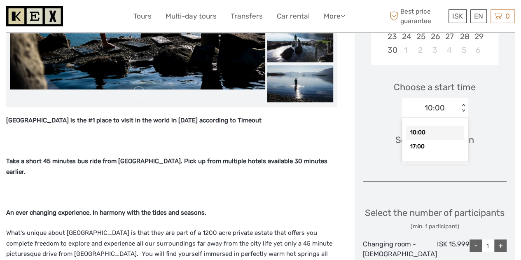
click at [506, 106] on div "Choose Date of Travel [DATE] Previous Month Next Month [DATE] Su Mo Tu We Th Fr…" at bounding box center [435, 188] width 160 height 575
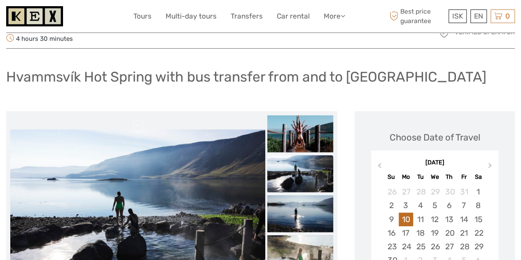
scroll to position [0, 0]
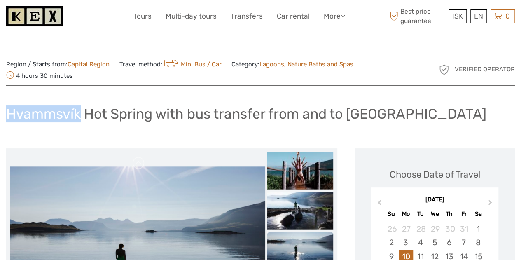
drag, startPoint x: 75, startPoint y: 112, endPoint x: 10, endPoint y: 110, distance: 65.1
click at [10, 110] on h1 "Hvammsvík Hot Spring with bus transfer from and to [GEOGRAPHIC_DATA]" at bounding box center [246, 113] width 480 height 17
copy h1 "Hvammsvík"
